Goal: Information Seeking & Learning: Compare options

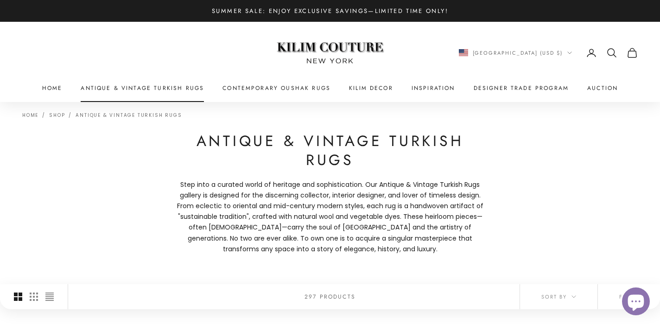
click at [188, 91] on link "Antique & Vintage Turkish Rugs" at bounding box center [142, 87] width 123 height 9
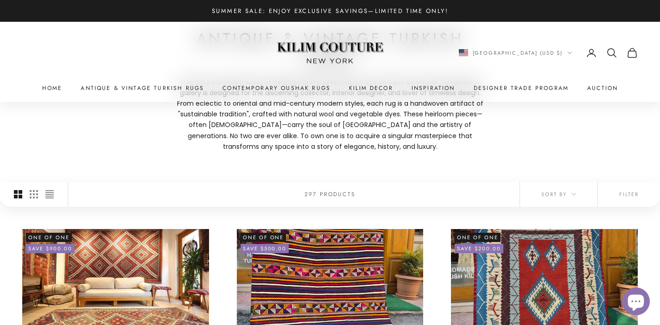
scroll to position [109, 0]
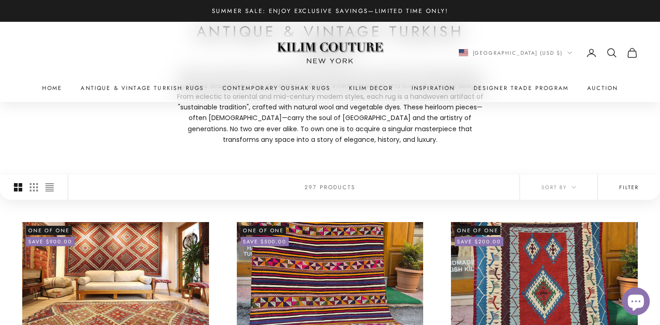
click at [624, 187] on button "Filter" at bounding box center [629, 187] width 62 height 25
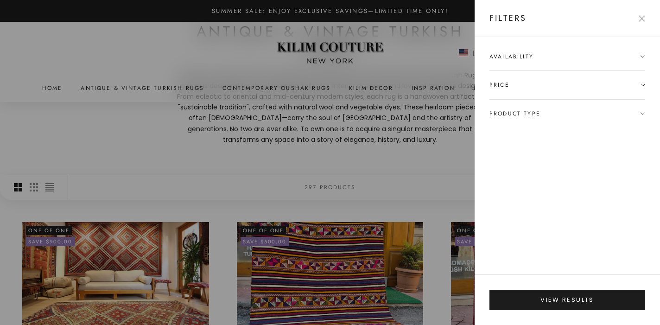
click at [562, 58] on span "Availability" at bounding box center [568, 61] width 156 height 19
click at [524, 127] on span "Product type" at bounding box center [515, 131] width 51 height 9
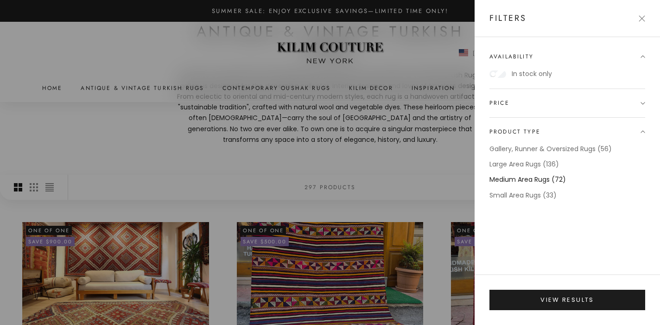
click at [515, 182] on label "Medium Area Rugs (72)" at bounding box center [528, 179] width 76 height 11
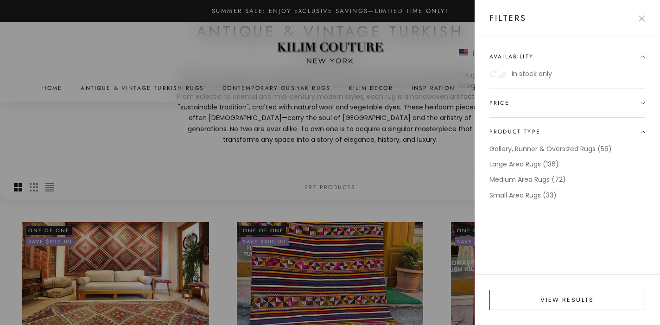
click at [547, 305] on button "View results" at bounding box center [568, 300] width 156 height 20
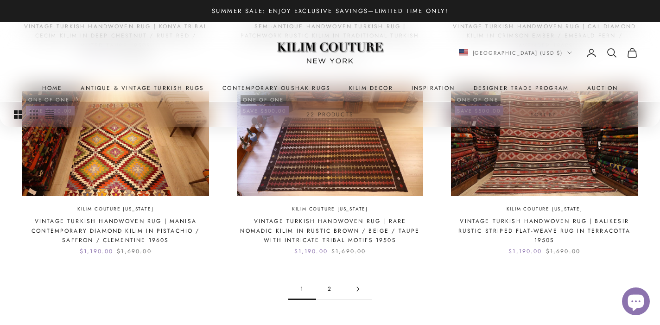
scroll to position [879, 0]
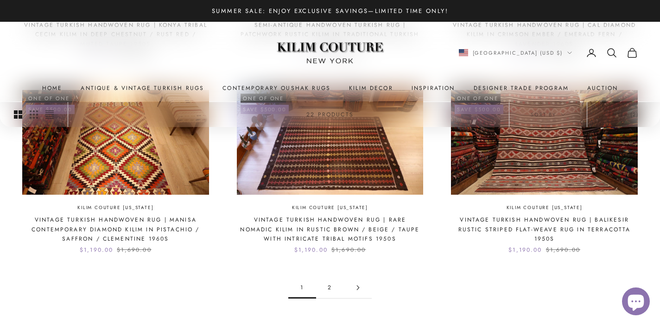
click at [328, 288] on link "2" at bounding box center [330, 287] width 28 height 21
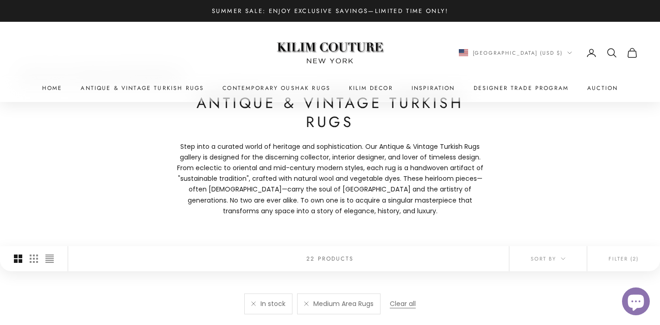
scroll to position [107, 0]
